Goal: Task Accomplishment & Management: Complete application form

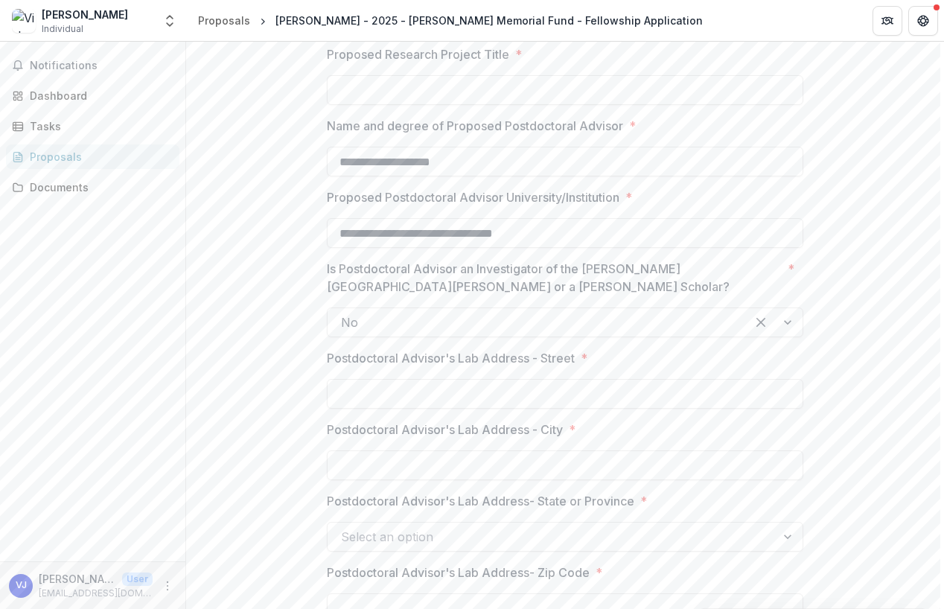
scroll to position [978, 0]
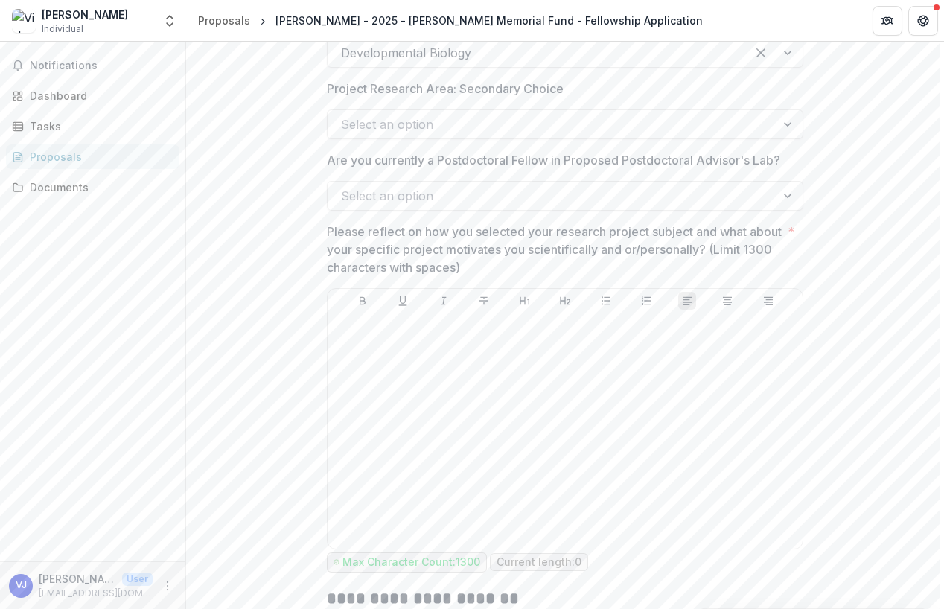
scroll to position [1775, 0]
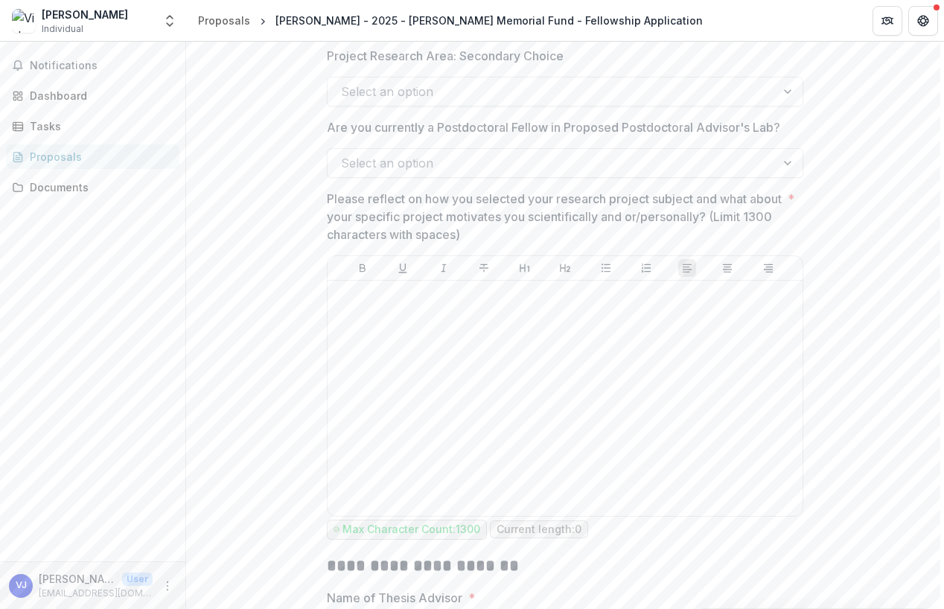
click at [411, 217] on p "Please reflect on how you selected your research project subject and what about…" at bounding box center [554, 217] width 455 height 54
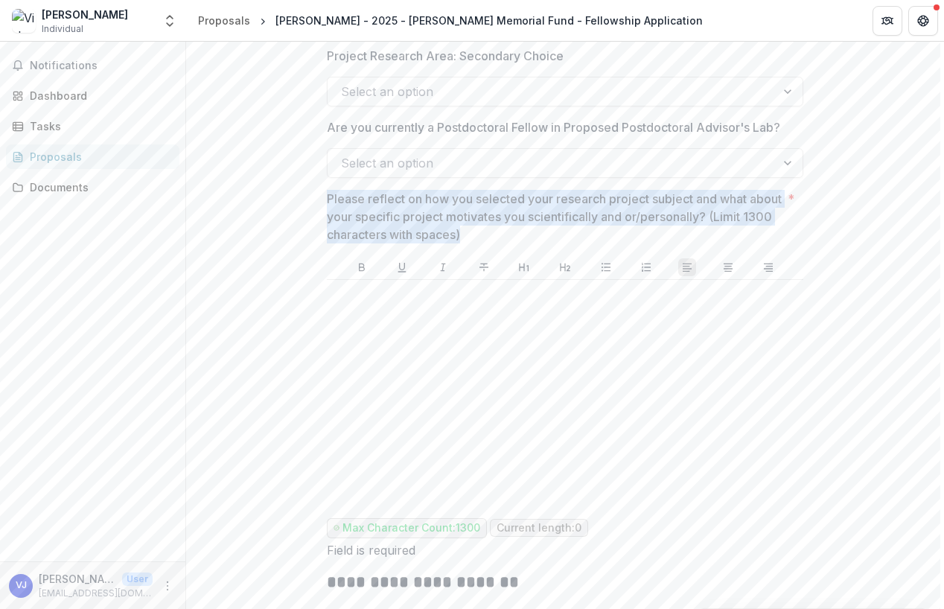
drag, startPoint x: 423, startPoint y: 215, endPoint x: 534, endPoint y: 240, distance: 113.0
copy p "Please reflect on how you selected your research project subject and what about…"
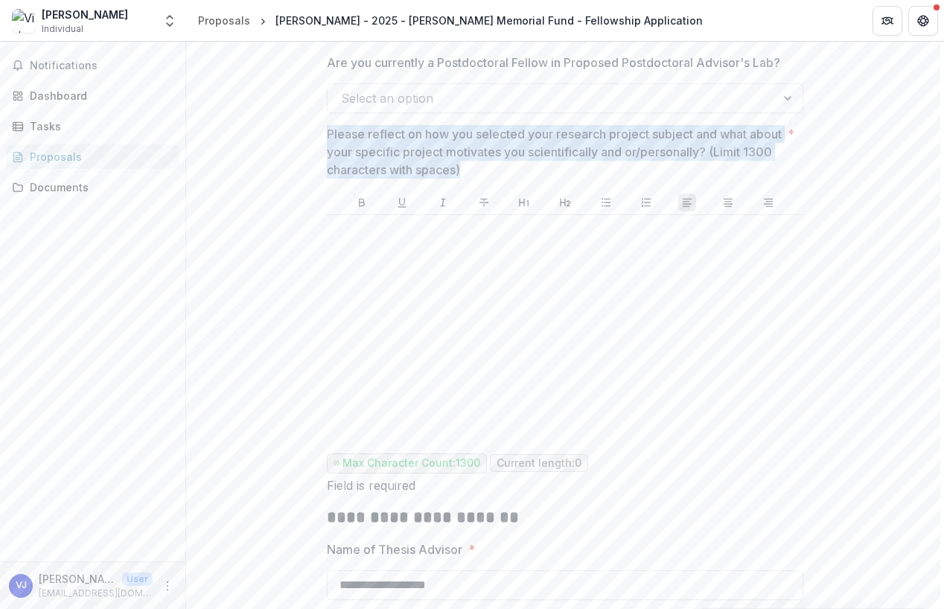
scroll to position [1876, 0]
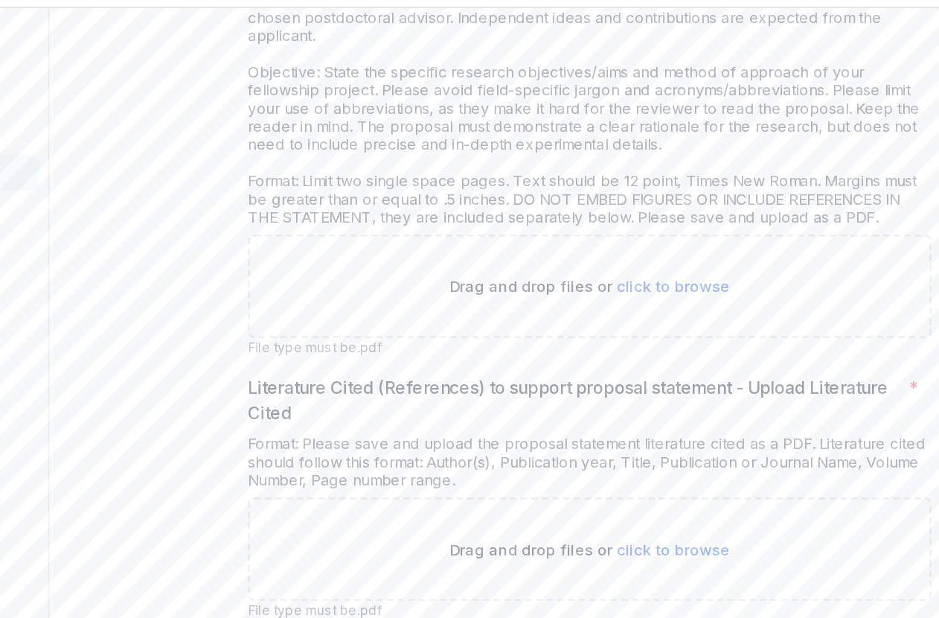
scroll to position [5509, 0]
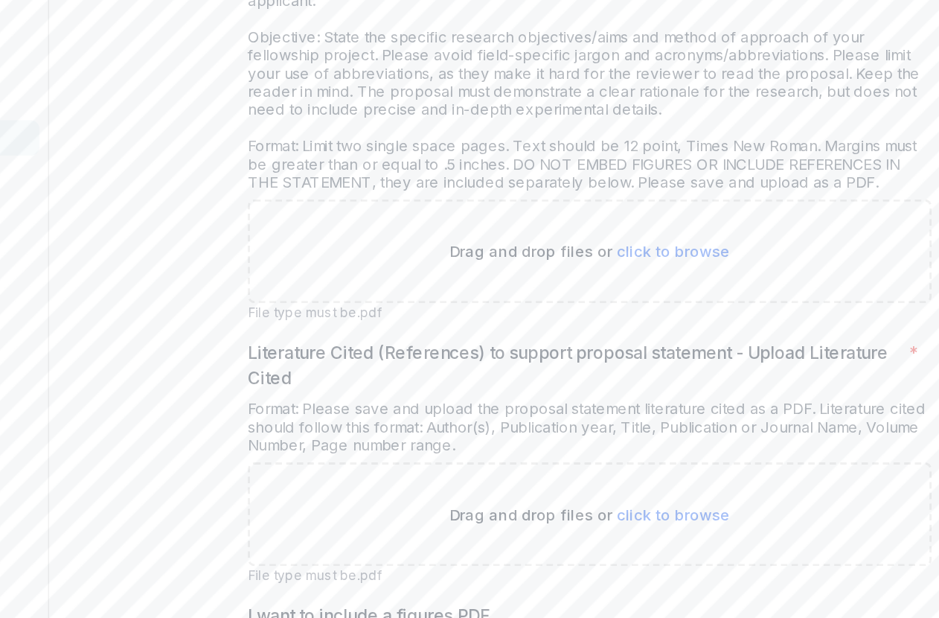
click at [324, 339] on div "Format: Please save and upload the proposal statement literature cited as a PDF…" at bounding box center [562, 361] width 476 height 44
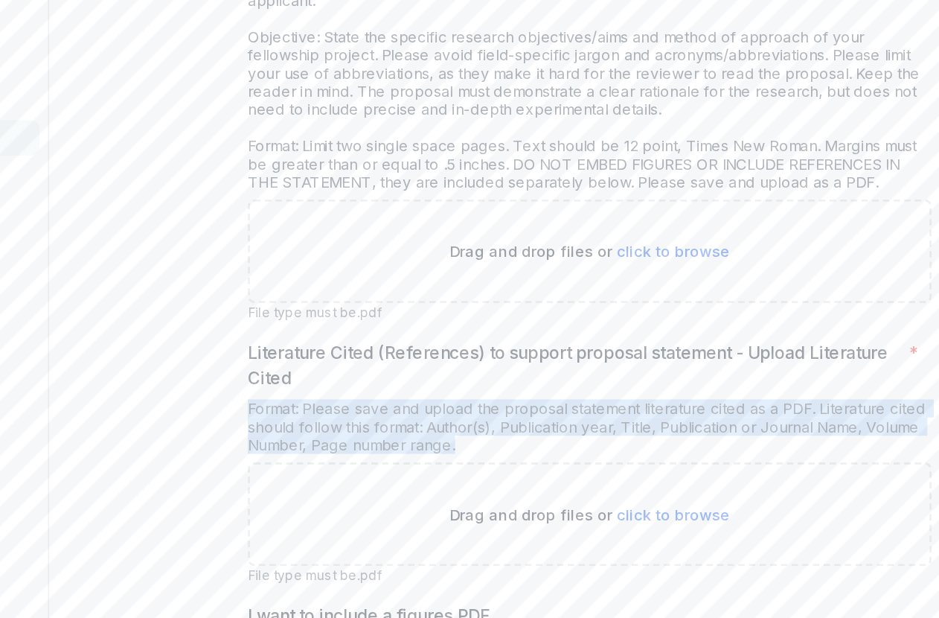
click at [324, 339] on div "Format: Please save and upload the proposal statement literature cited as a PDF…" at bounding box center [562, 361] width 476 height 44
copy div "Format: Please save and upload the proposal statement literature cited as a PDF…"
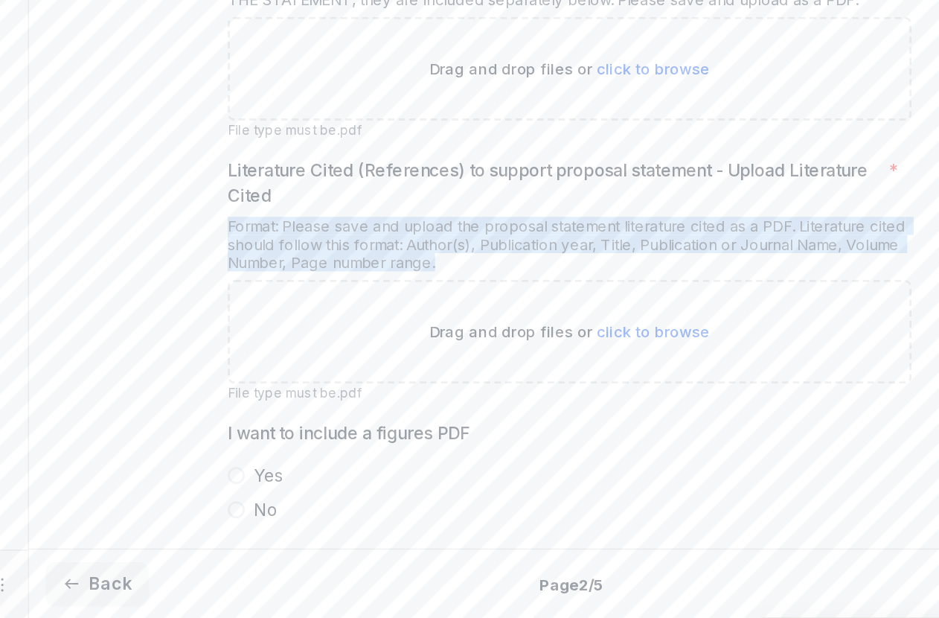
scroll to position [0, 0]
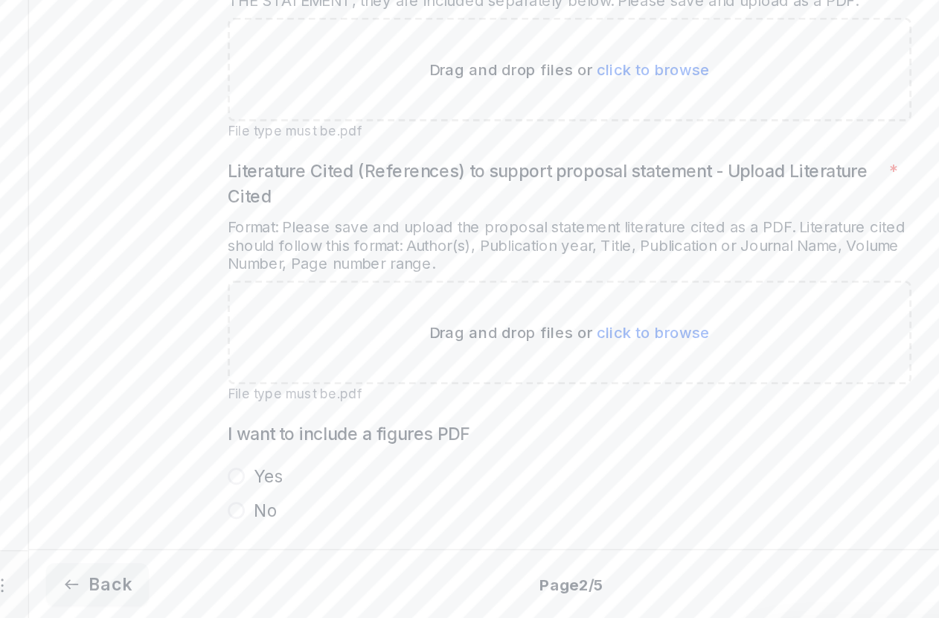
click at [324, 513] on span at bounding box center [330, 519] width 12 height 12
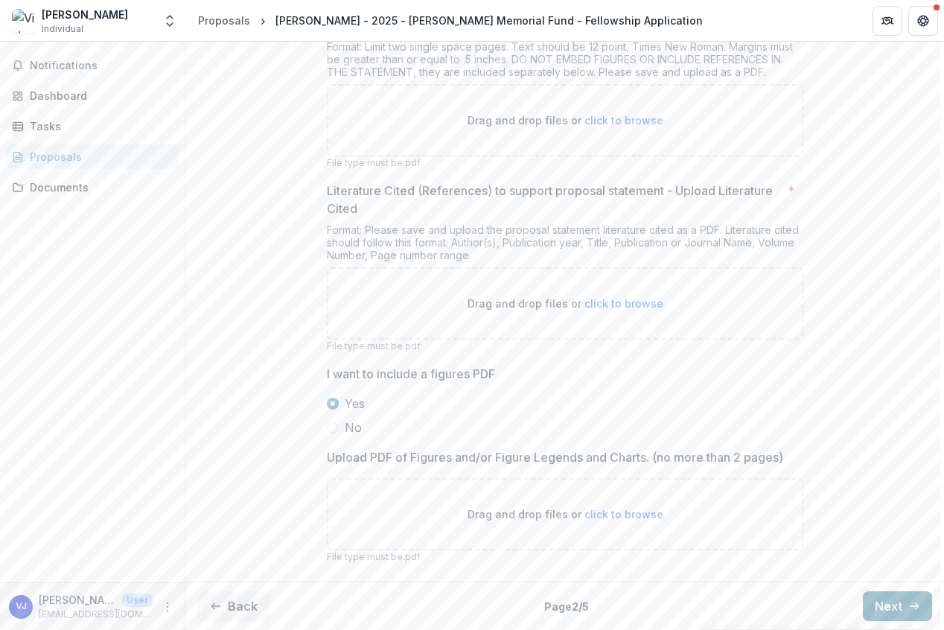
scroll to position [5624, 0]
click at [891, 608] on button "Next" at bounding box center [896, 606] width 69 height 30
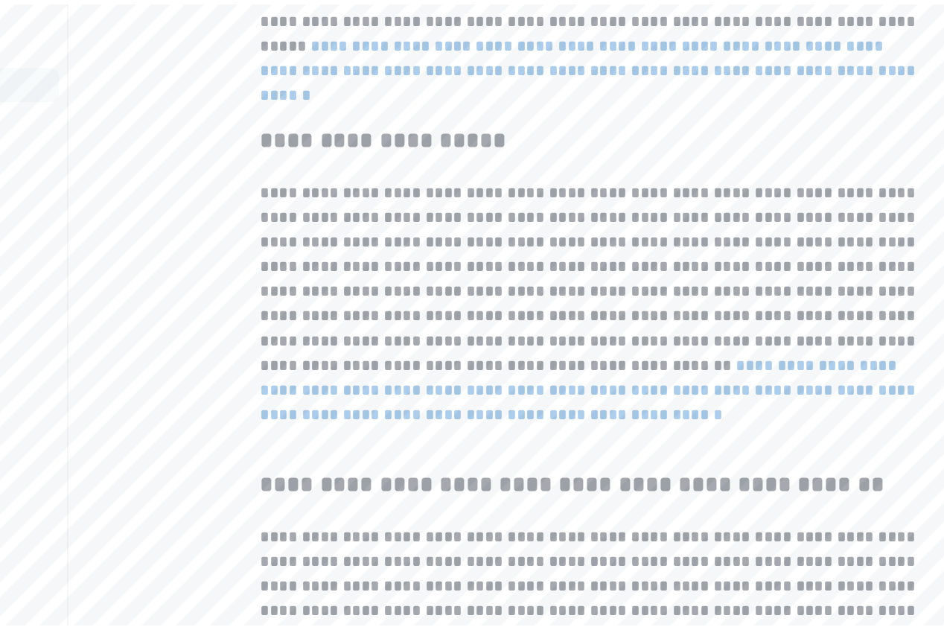
scroll to position [467, 0]
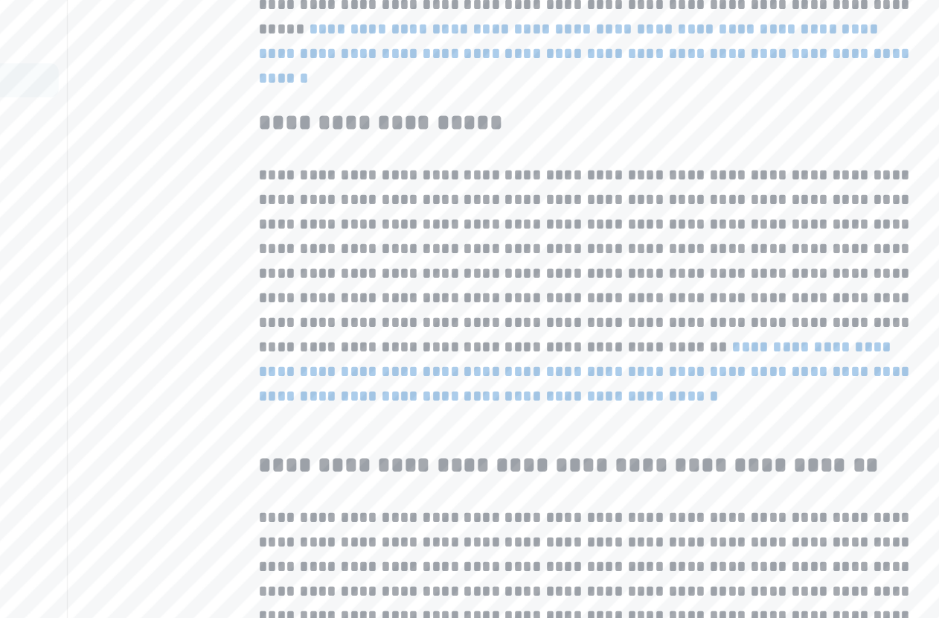
click at [545, 217] on p "**********" at bounding box center [562, 315] width 476 height 196
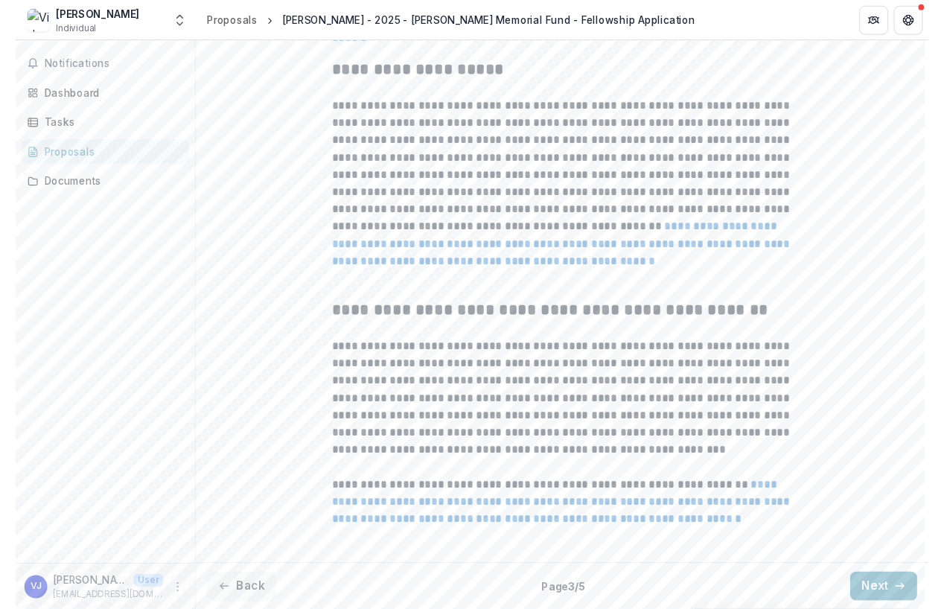
scroll to position [591, 0]
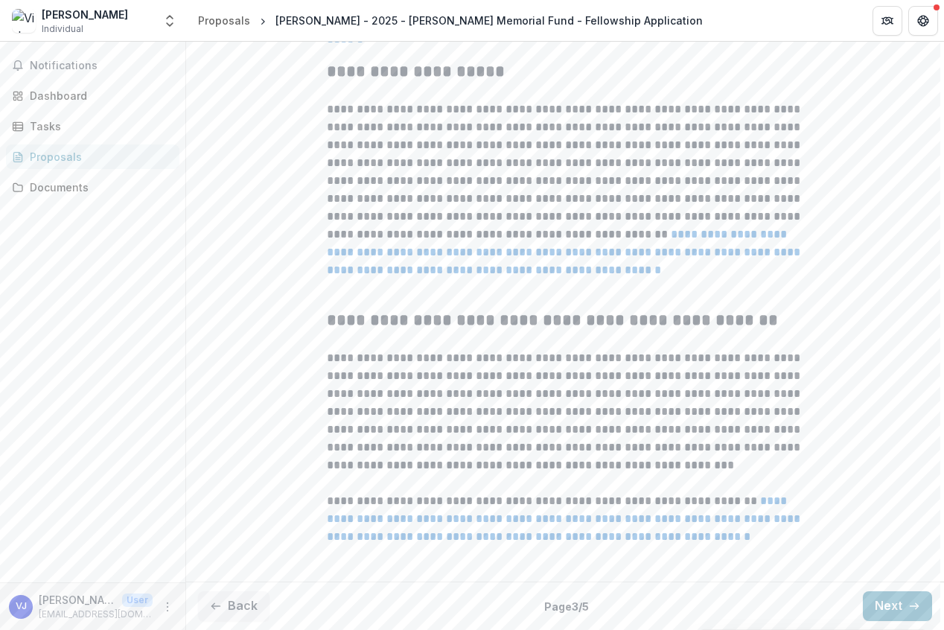
click at [574, 253] on link "**********" at bounding box center [565, 251] width 476 height 47
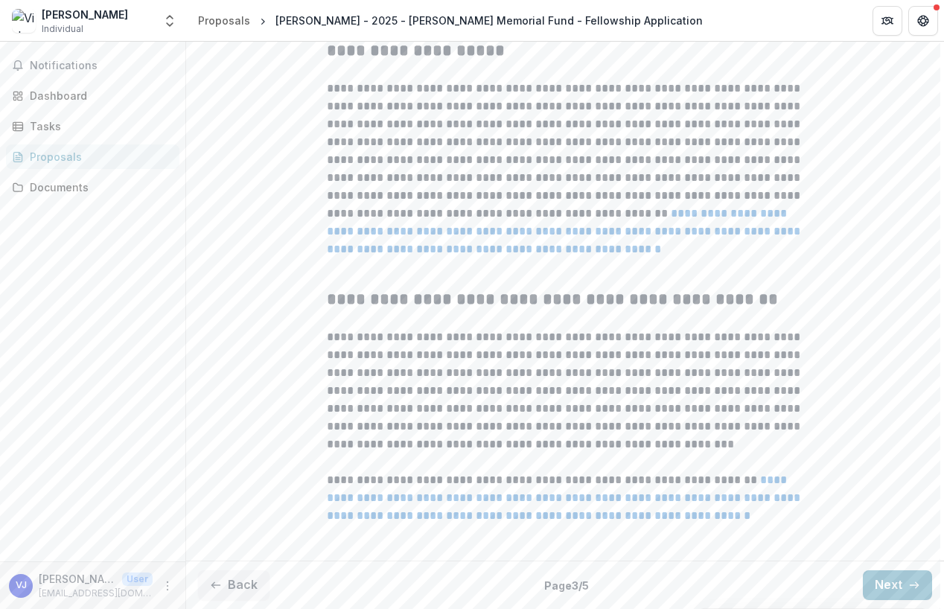
scroll to position [612, 0]
click at [237, 575] on button "Back" at bounding box center [233, 585] width 71 height 30
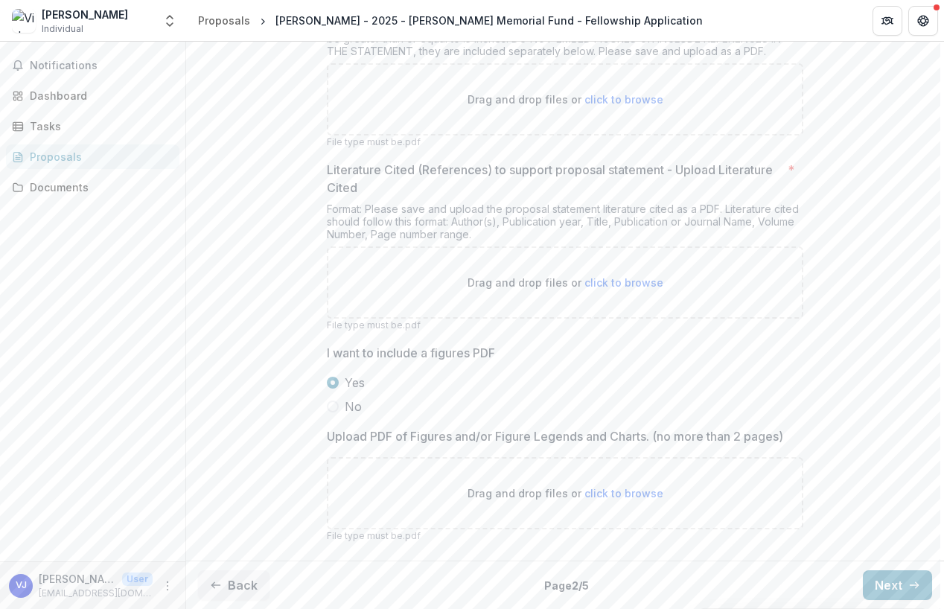
scroll to position [5645, 0]
click at [876, 580] on button "Next" at bounding box center [896, 585] width 69 height 30
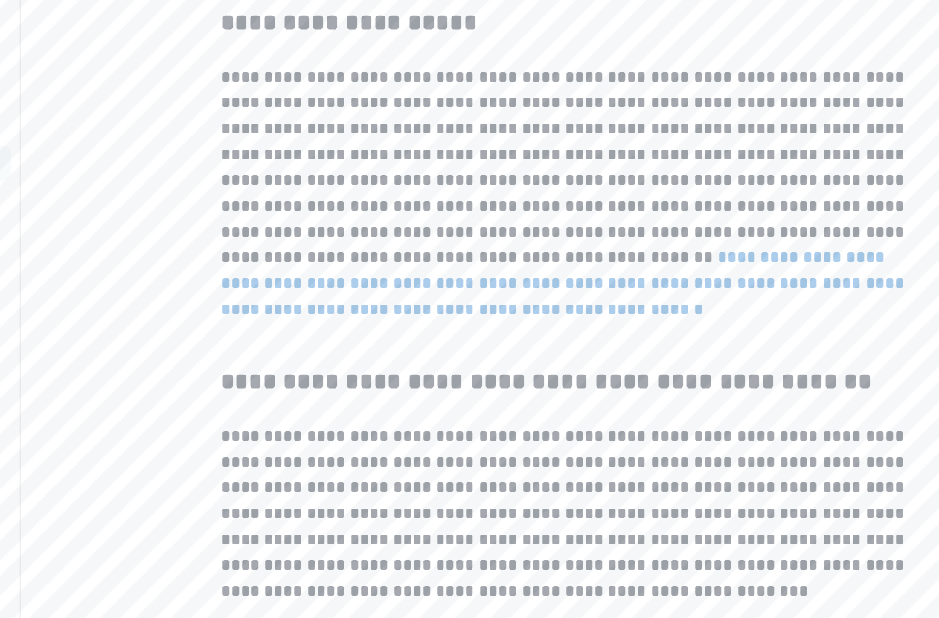
scroll to position [603, 0]
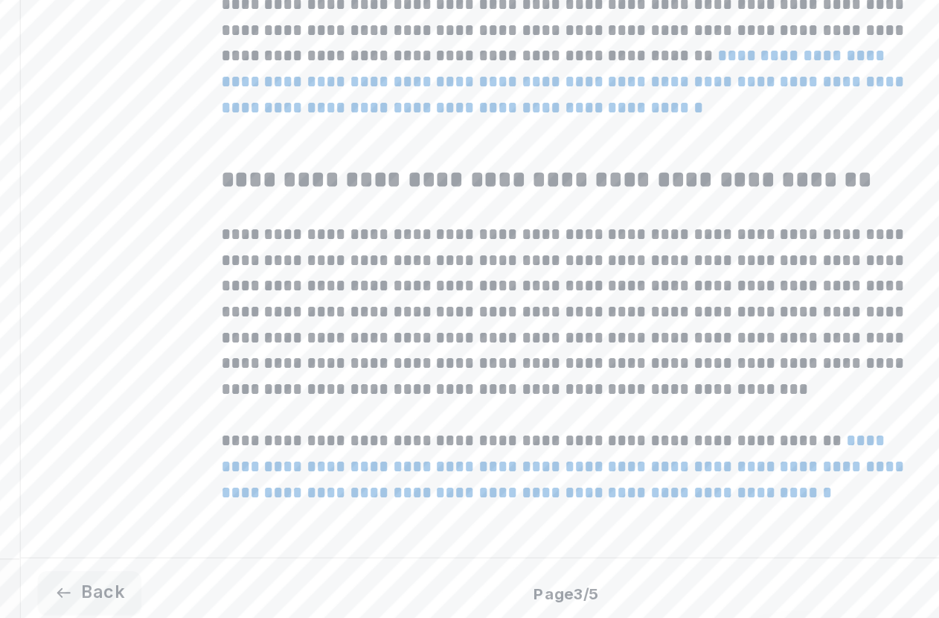
click at [345, 337] on p "**********" at bounding box center [562, 399] width 476 height 125
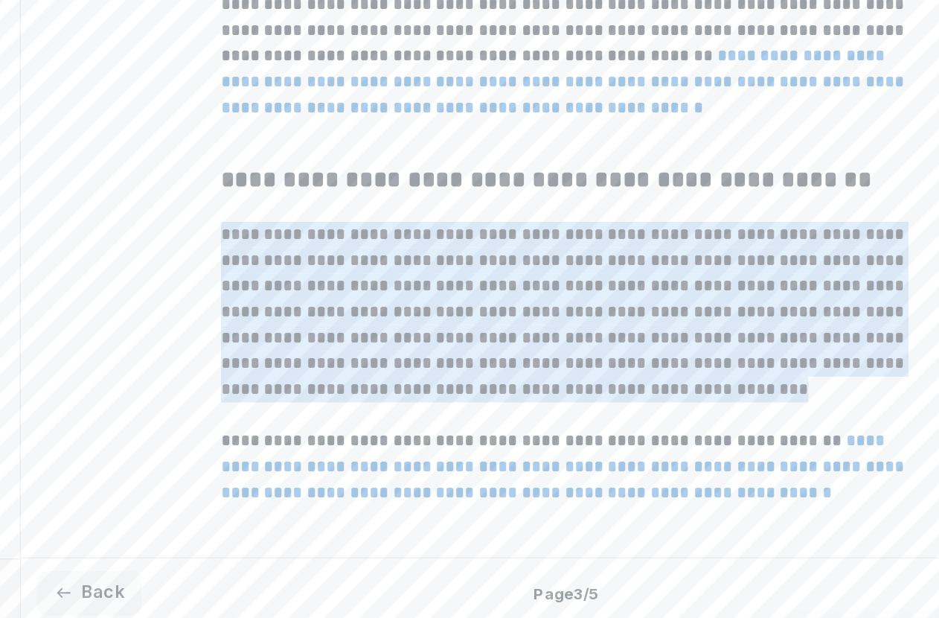
click at [345, 337] on p "**********" at bounding box center [562, 399] width 476 height 125
click at [357, 337] on p "**********" at bounding box center [562, 399] width 476 height 125
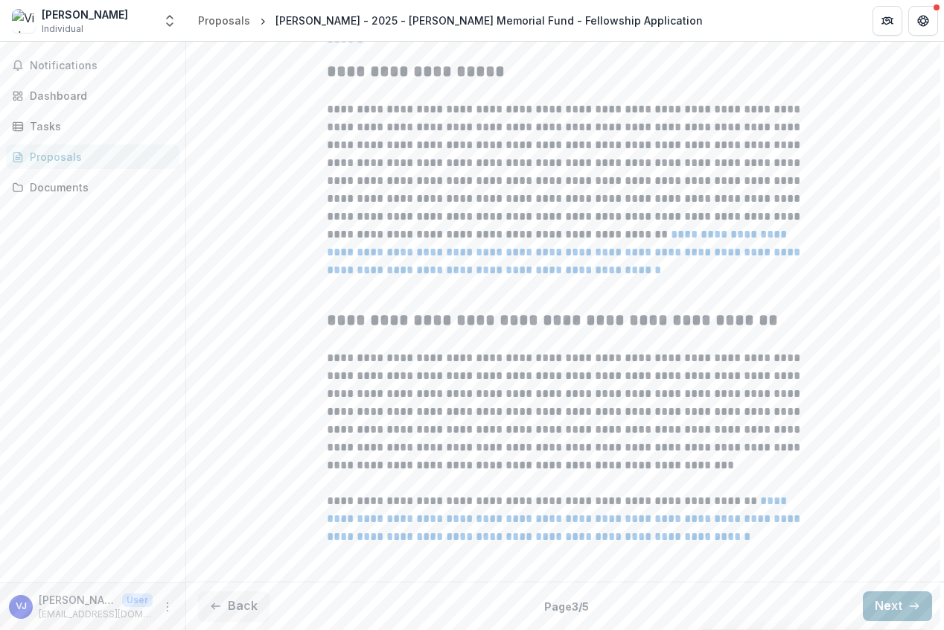
scroll to position [591, 0]
click at [901, 607] on button "Next" at bounding box center [896, 606] width 69 height 30
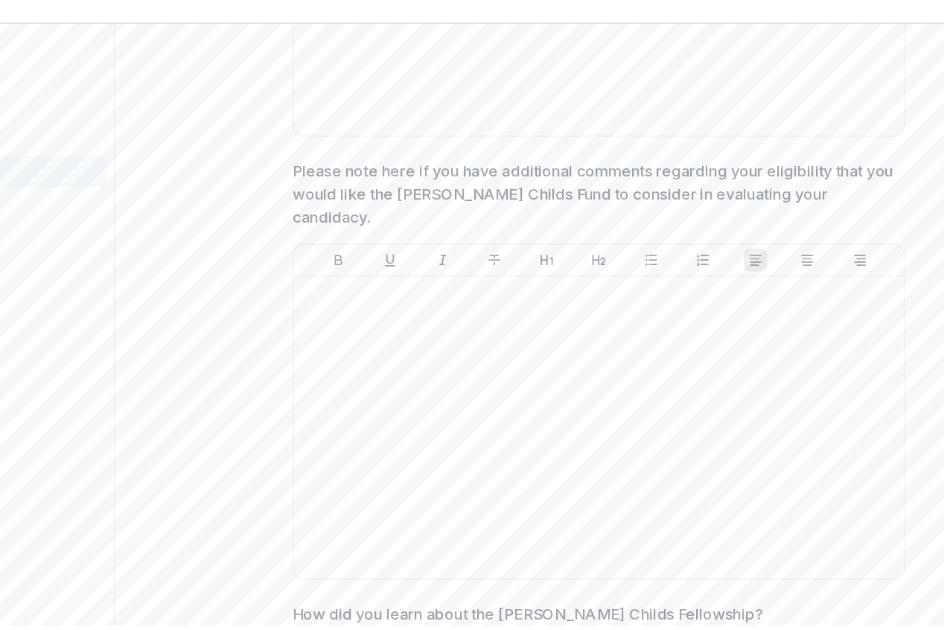
scroll to position [1176, 0]
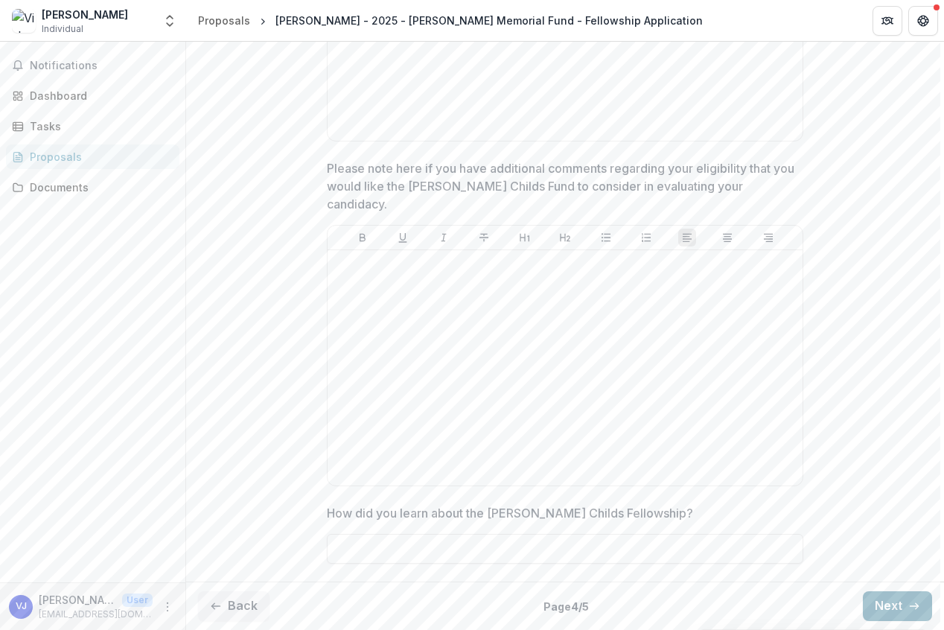
click at [891, 600] on button "Next" at bounding box center [896, 606] width 69 height 30
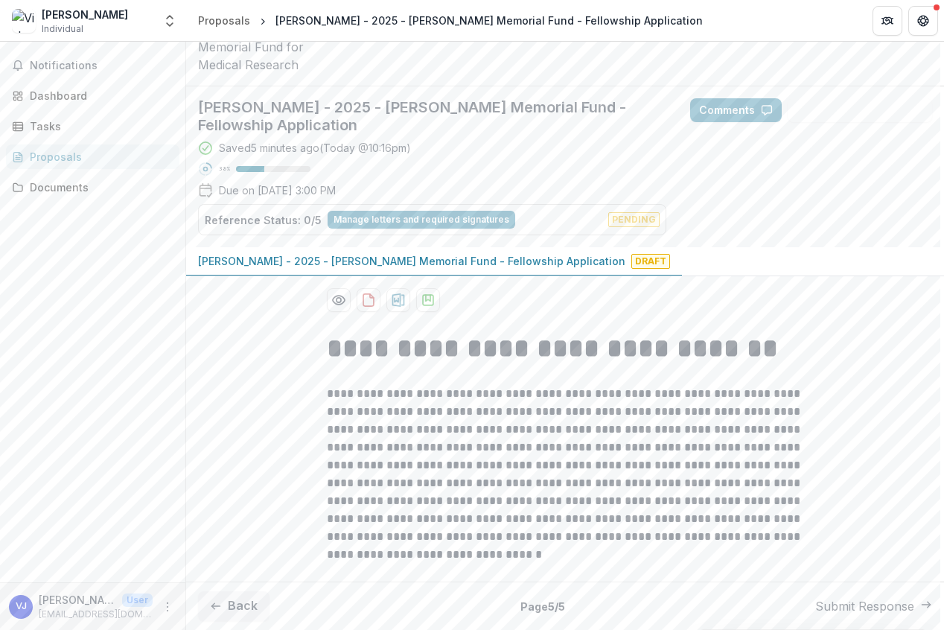
scroll to position [73, 0]
click at [235, 607] on button "Back" at bounding box center [233, 606] width 71 height 30
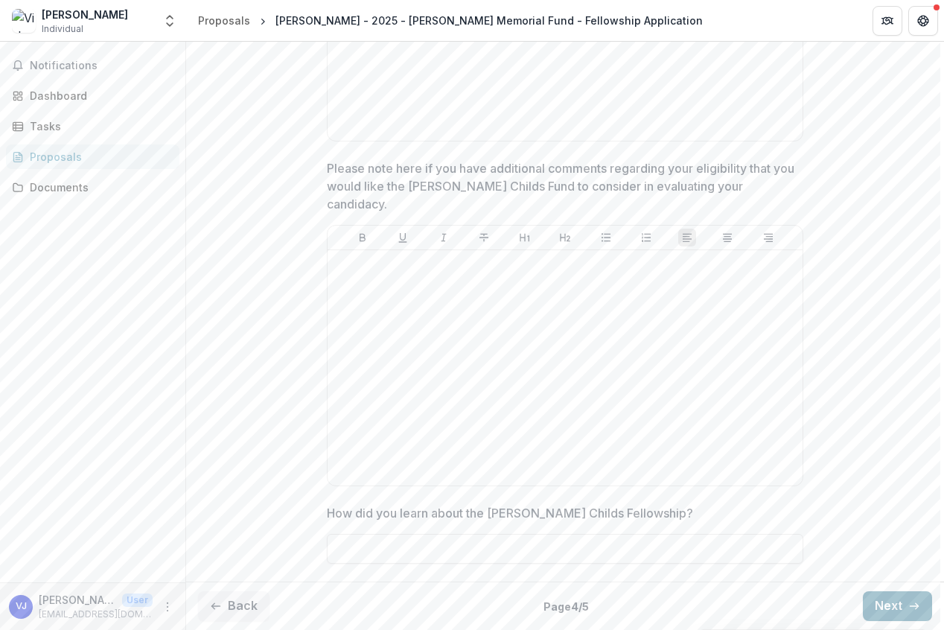
scroll to position [1176, 0]
click at [883, 607] on button "Next" at bounding box center [896, 606] width 69 height 30
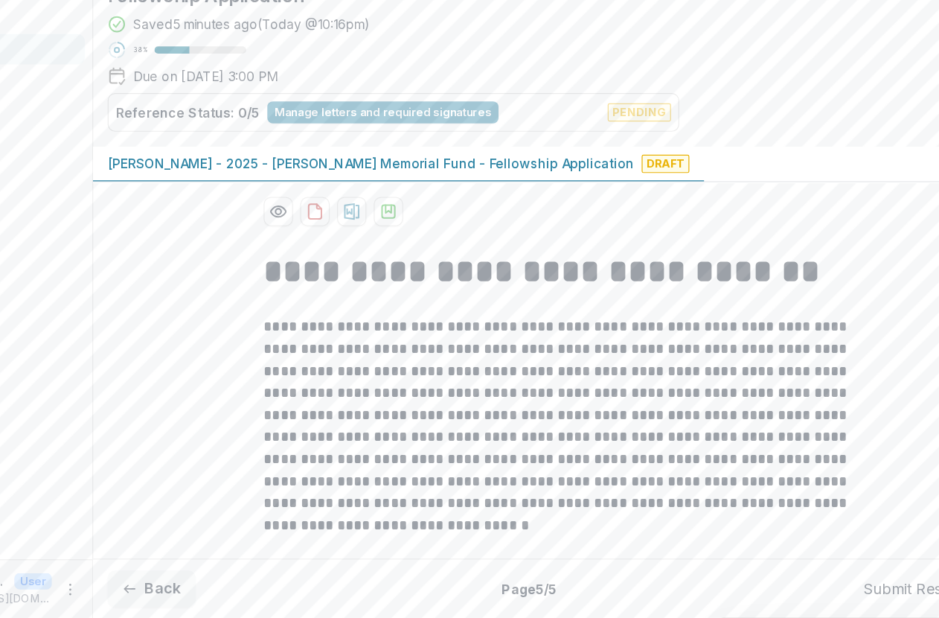
scroll to position [0, 0]
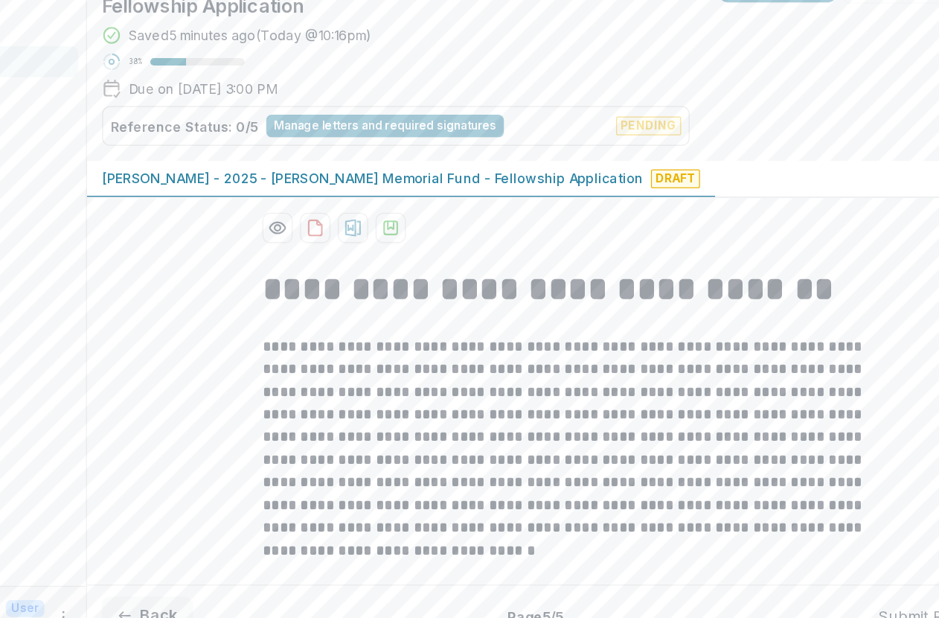
click at [397, 373] on p "**********" at bounding box center [562, 462] width 476 height 179
